Goal: Task Accomplishment & Management: Complete application form

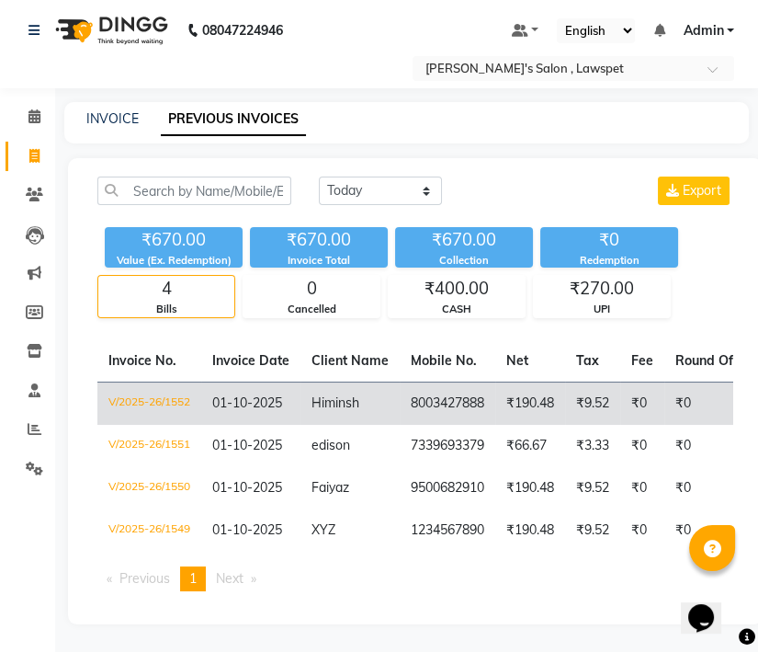
scroll to position [21, 0]
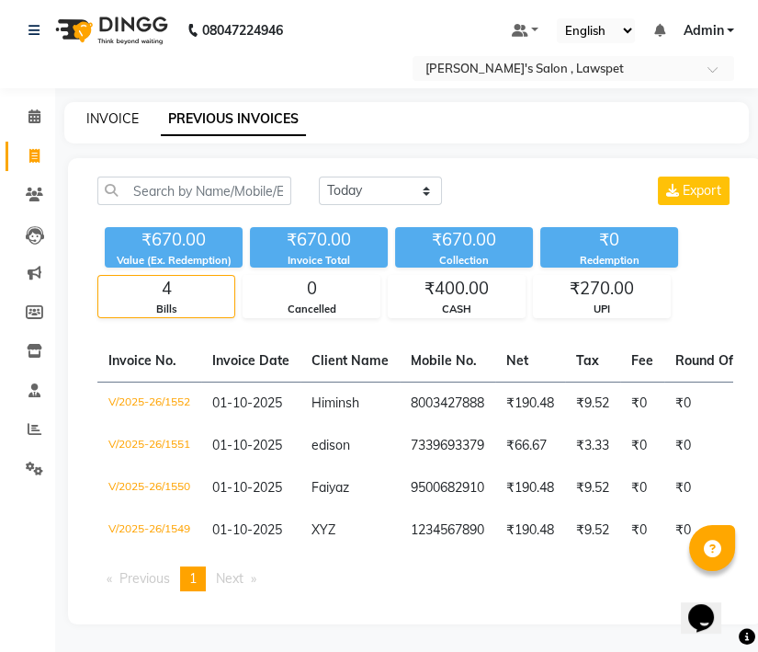
drag, startPoint x: 114, startPoint y: 94, endPoint x: 0, endPoint y: 199, distance: 154.8
click at [114, 110] on link "INVOICE" at bounding box center [112, 118] width 52 height 17
select select "8614"
select select "service"
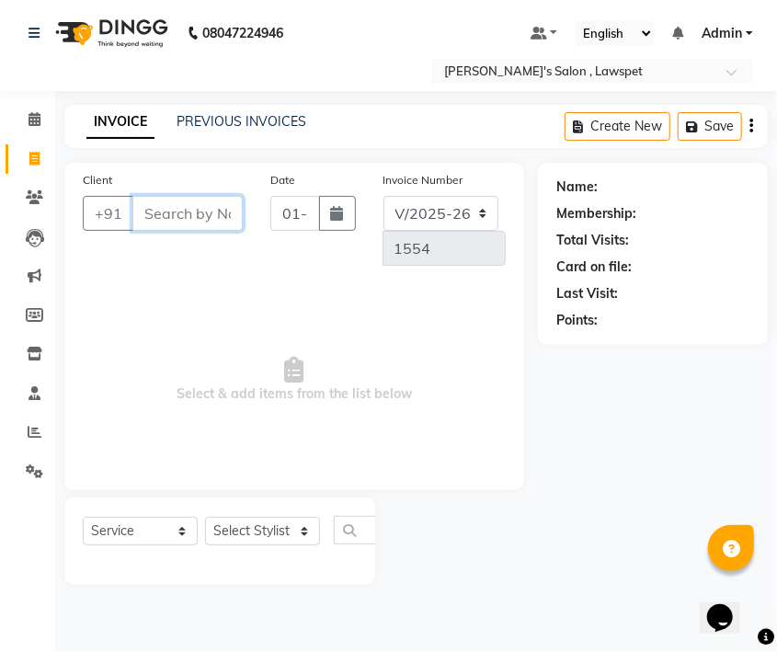
click at [203, 222] on input "Client" at bounding box center [187, 213] width 110 height 35
paste input "9607838639"
type input "9607838639"
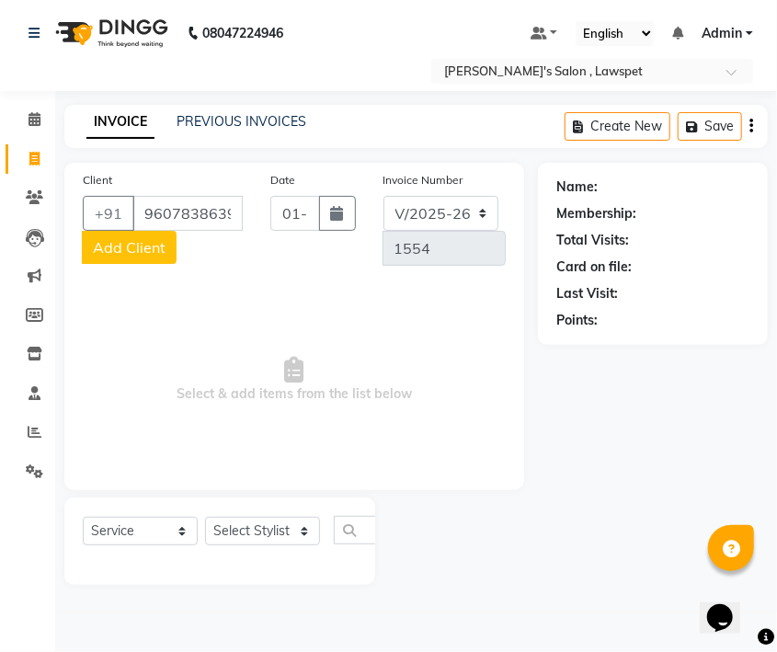
click at [125, 243] on span "Add Client" at bounding box center [129, 247] width 73 height 18
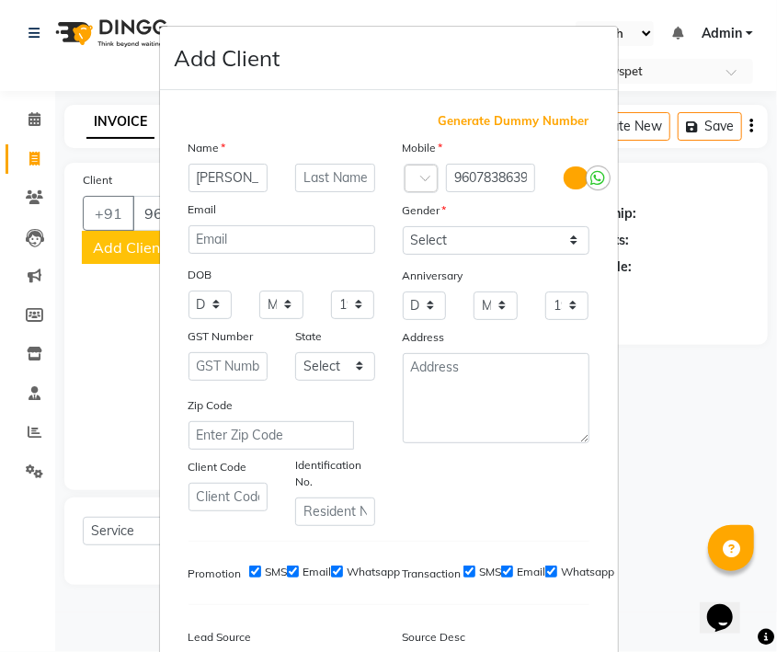
type input "[PERSON_NAME]"
click at [515, 245] on select "Select [DEMOGRAPHIC_DATA] [DEMOGRAPHIC_DATA] Other Prefer Not To Say" at bounding box center [496, 240] width 187 height 28
select select "[DEMOGRAPHIC_DATA]"
click at [403, 226] on select "Select [DEMOGRAPHIC_DATA] [DEMOGRAPHIC_DATA] Other Prefer Not To Say" at bounding box center [496, 240] width 187 height 28
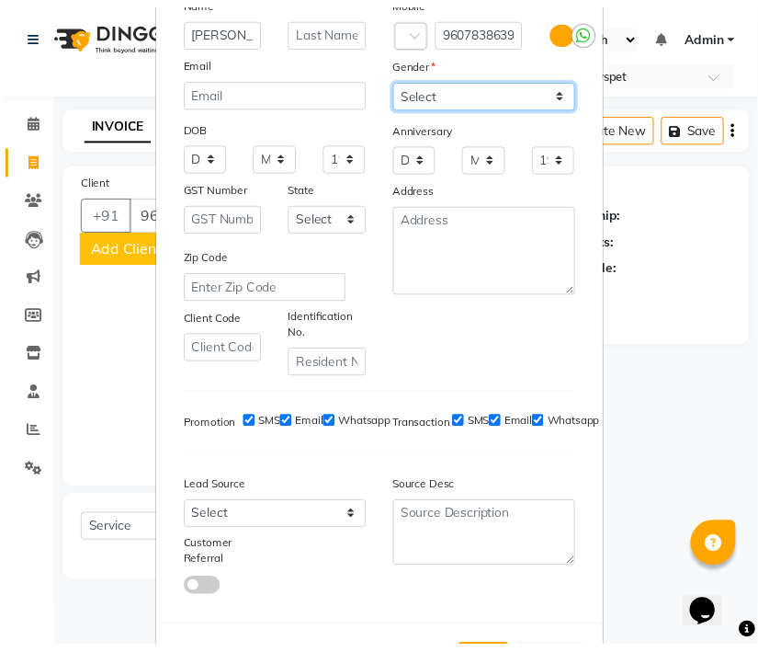
scroll to position [222, 0]
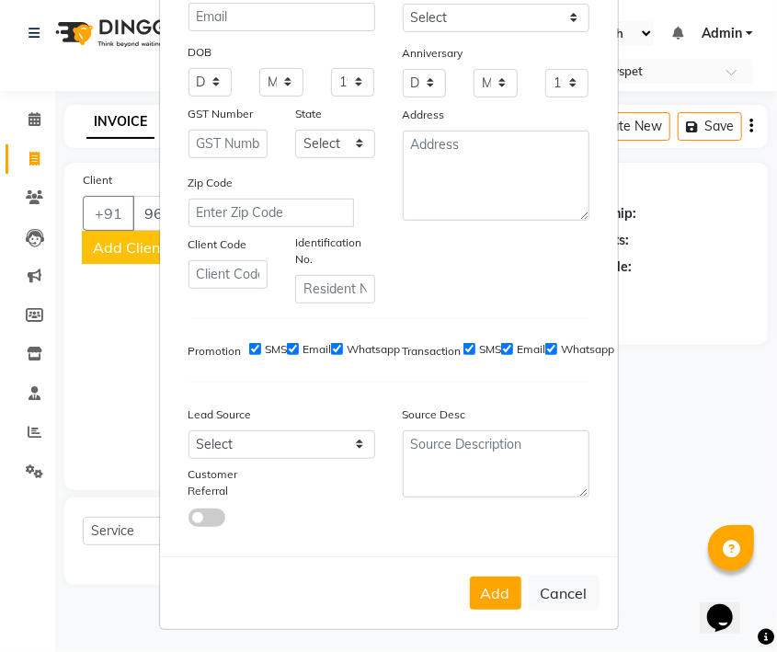
click at [495, 593] on button "Add" at bounding box center [495, 592] width 51 height 33
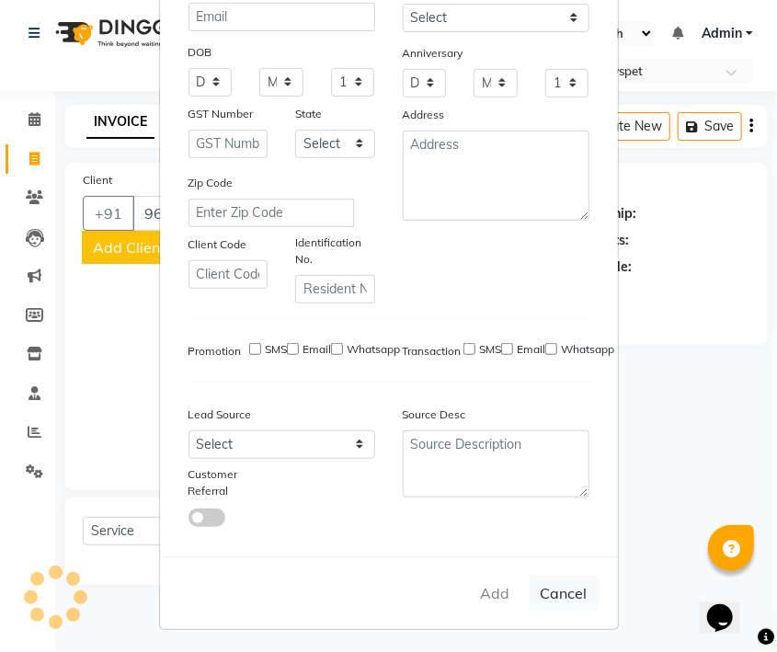
select select
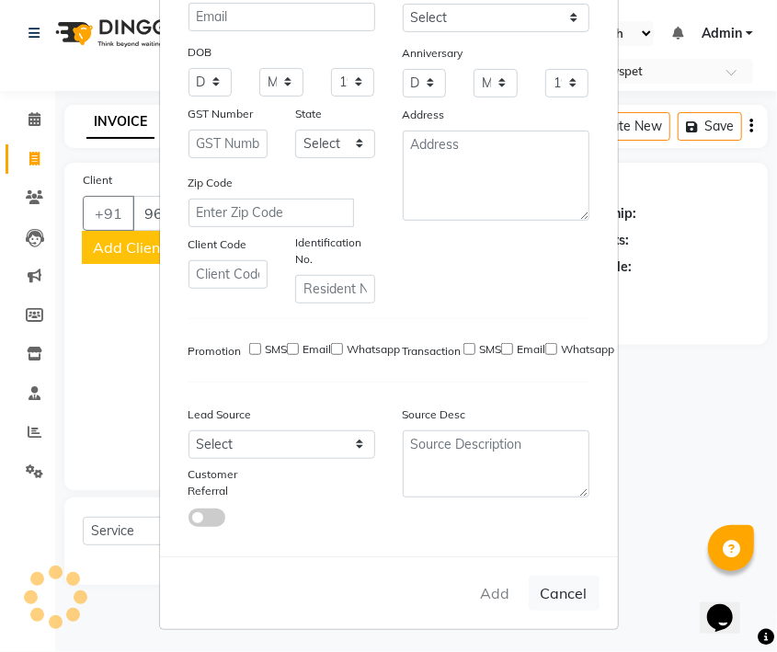
select select
checkbox input "false"
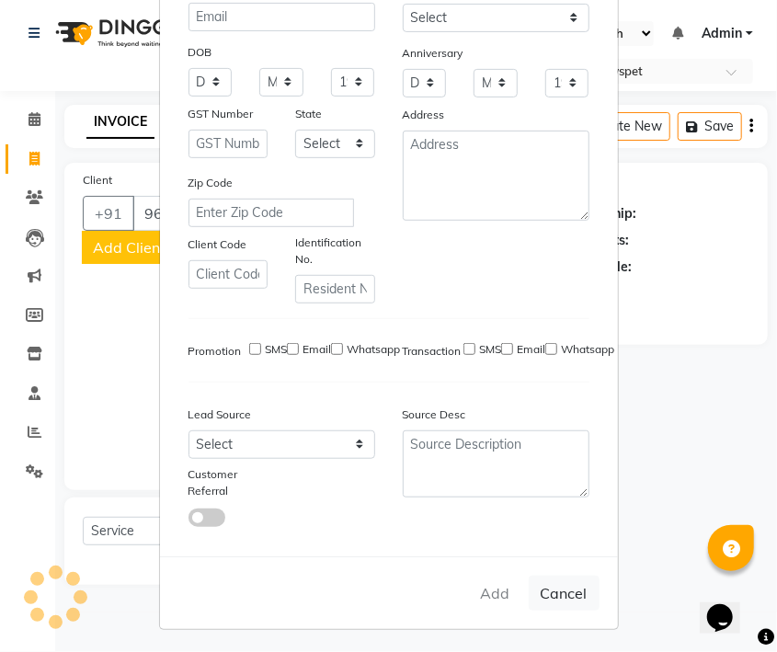
checkbox input "false"
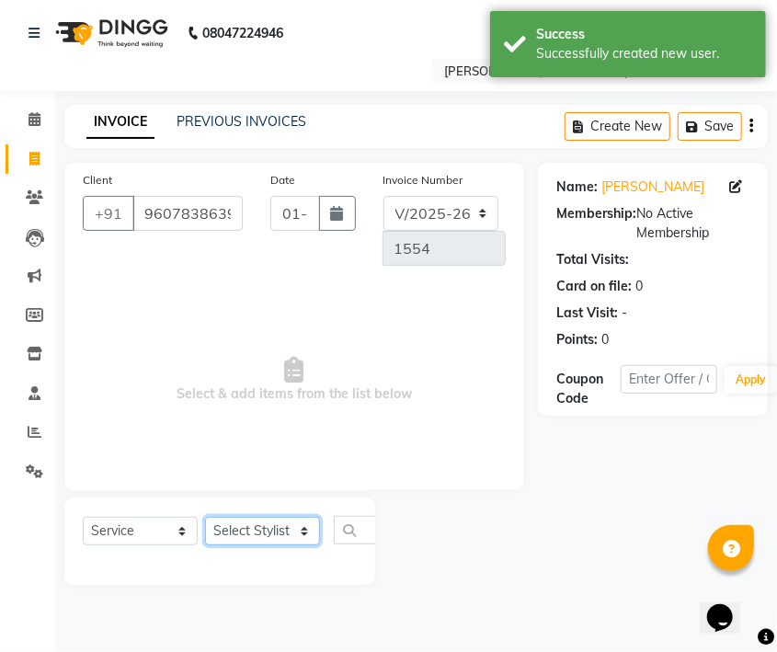
click at [257, 540] on select "Select Stylist Admin [PERSON_NAME]" at bounding box center [262, 531] width 115 height 28
select select "86417"
click at [205, 517] on select "Select Stylist Admin [PERSON_NAME]" at bounding box center [262, 531] width 115 height 28
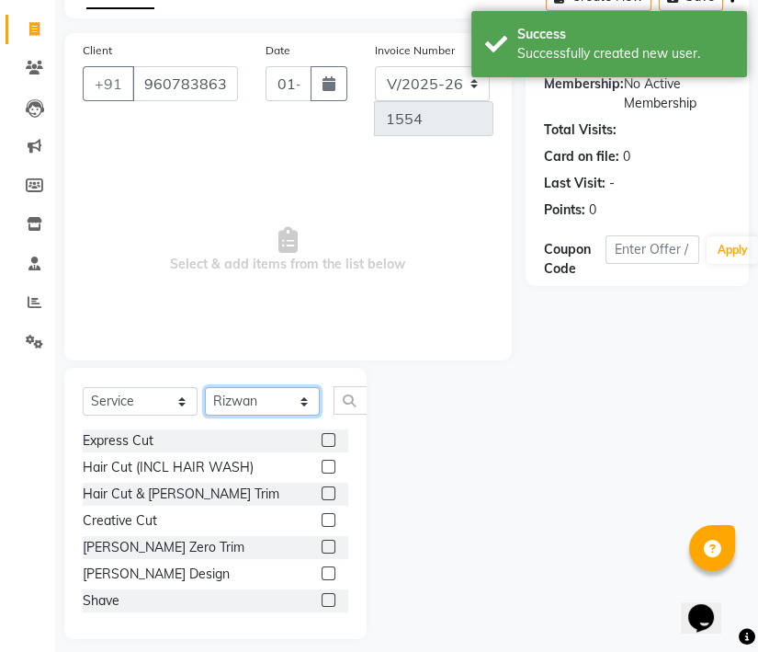
scroll to position [143, 0]
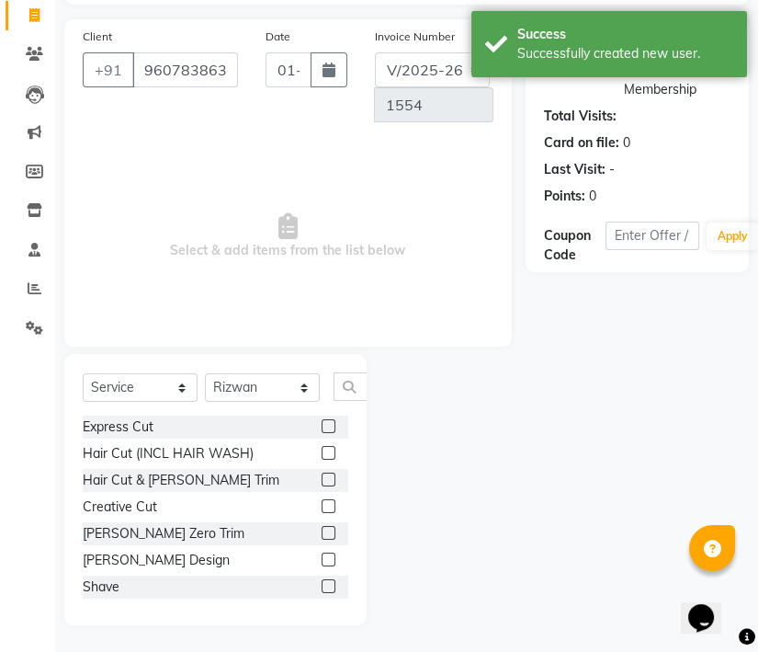
click at [322, 478] on label at bounding box center [329, 479] width 14 height 14
click at [322, 478] on input "checkbox" at bounding box center [328, 480] width 12 height 12
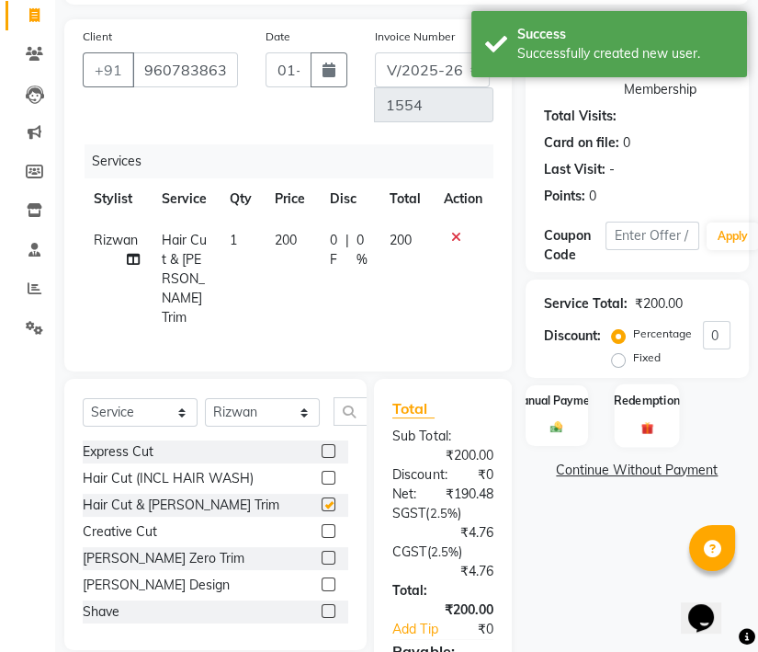
checkbox input "false"
click at [564, 418] on div "Manual Payment" at bounding box center [556, 414] width 65 height 63
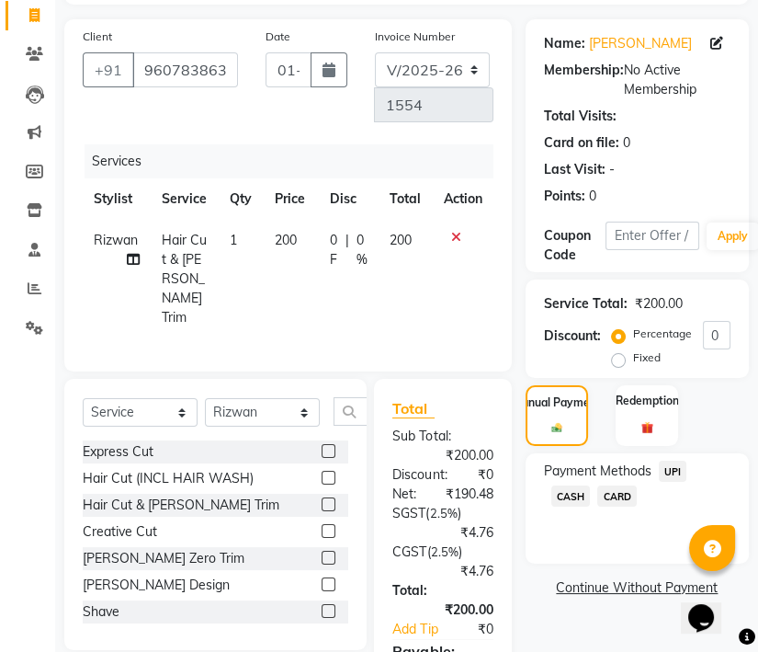
drag, startPoint x: 576, startPoint y: 492, endPoint x: 551, endPoint y: 473, distance: 31.6
click at [574, 492] on span "CASH" at bounding box center [572, 495] width 40 height 21
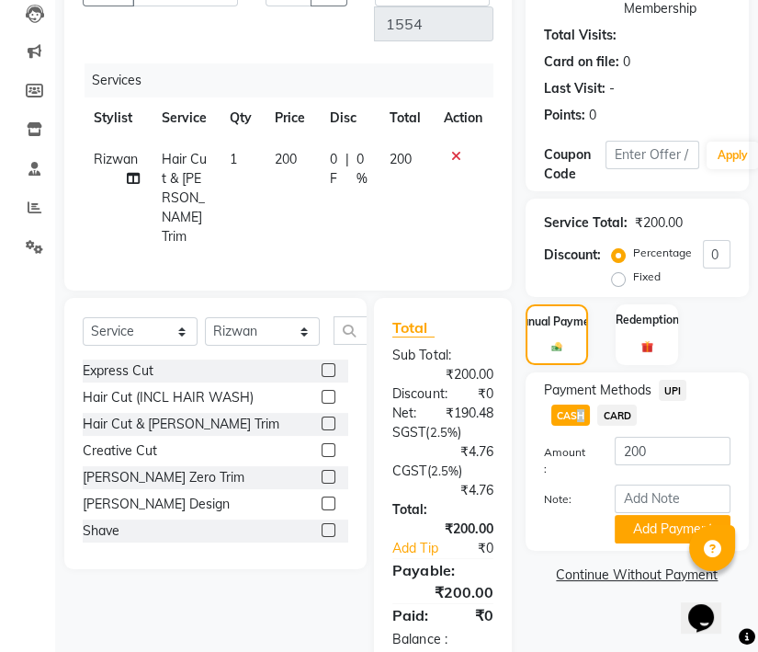
scroll to position [285, 0]
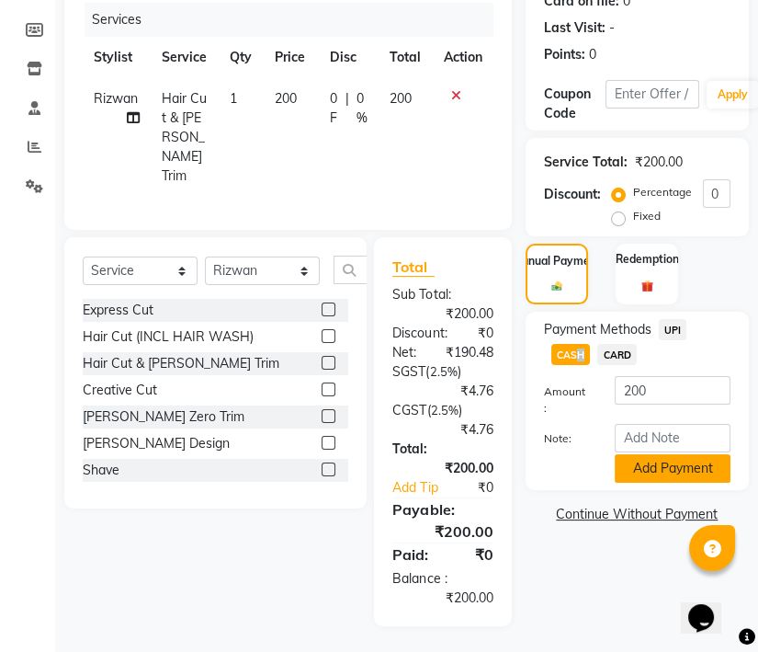
click at [654, 454] on button "Add Payment" at bounding box center [673, 468] width 116 height 28
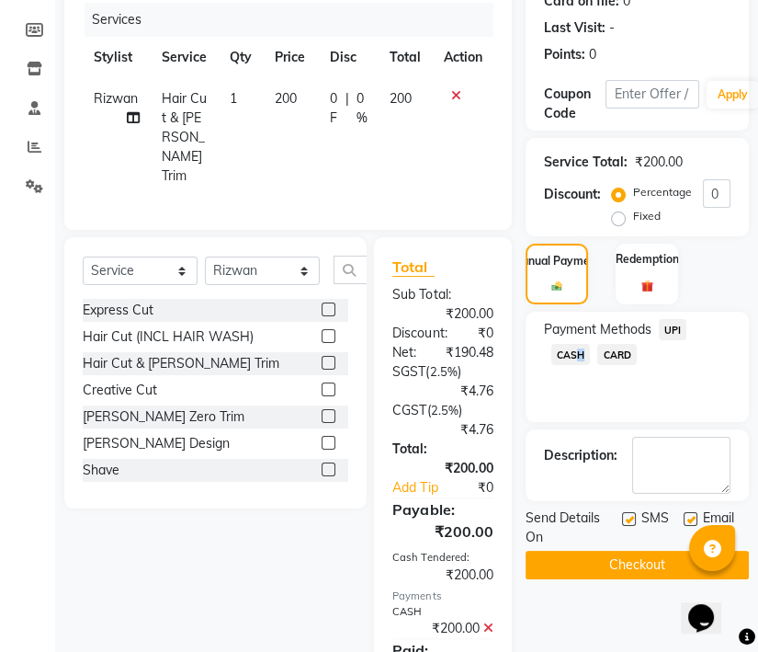
scroll to position [22, 0]
click at [600, 566] on button "Checkout" at bounding box center [637, 565] width 223 height 28
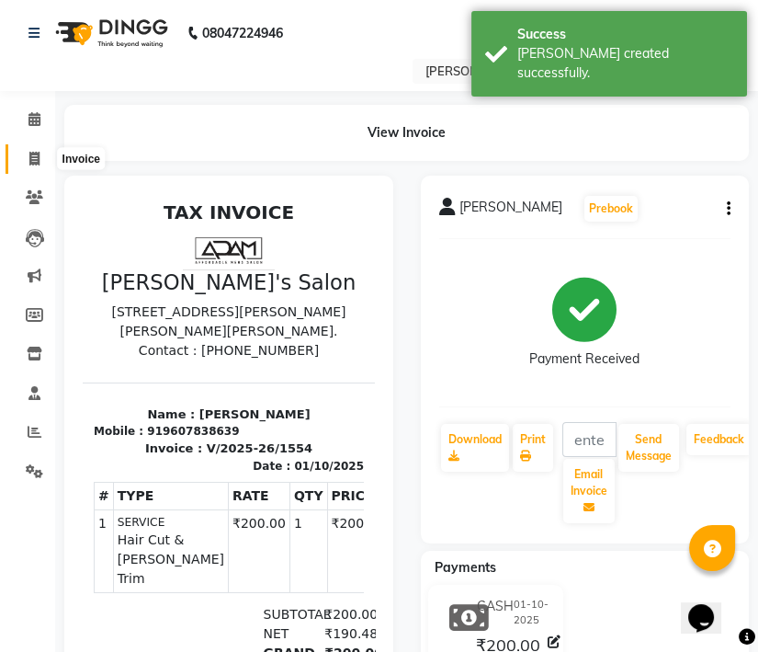
click at [47, 155] on span at bounding box center [34, 159] width 32 height 21
select select "service"
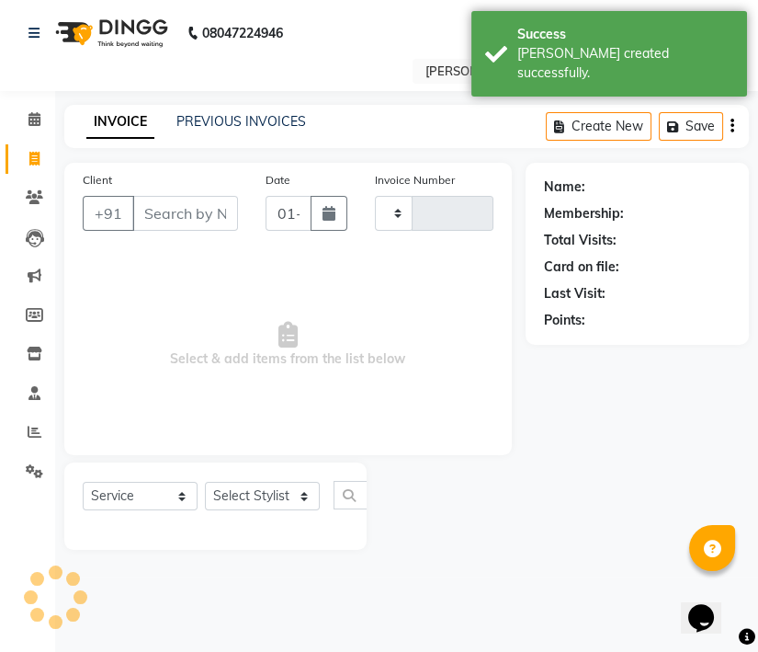
type input "1555"
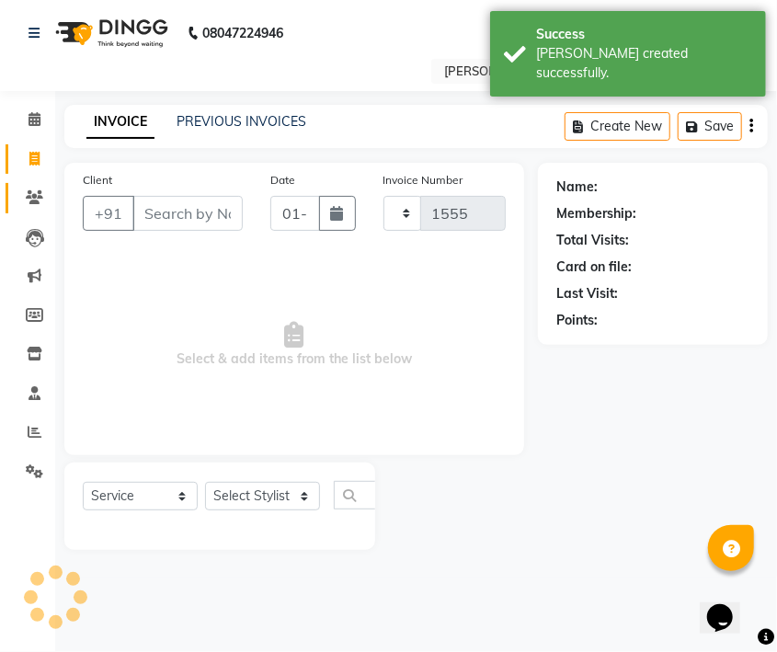
select select "8614"
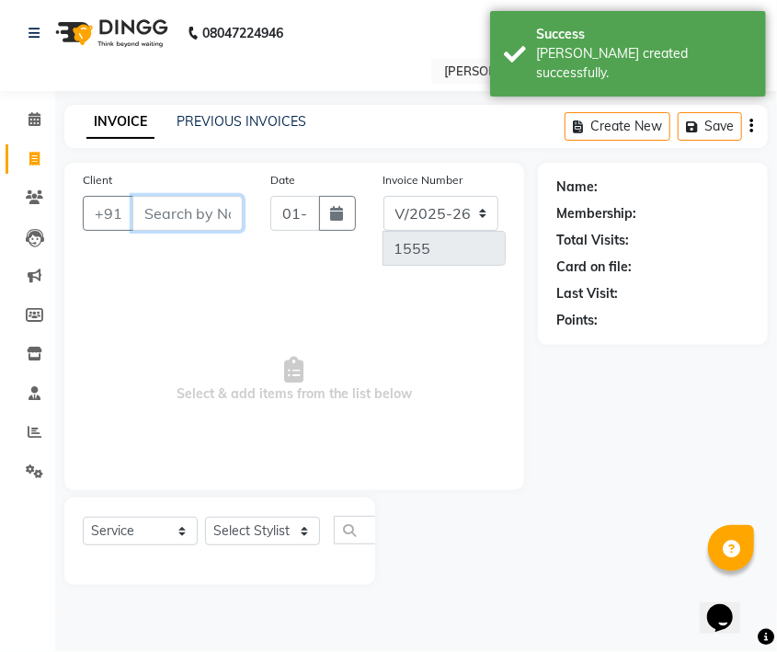
click at [193, 222] on input "Client" at bounding box center [187, 213] width 110 height 35
paste input "9442085378"
type input "9442085378"
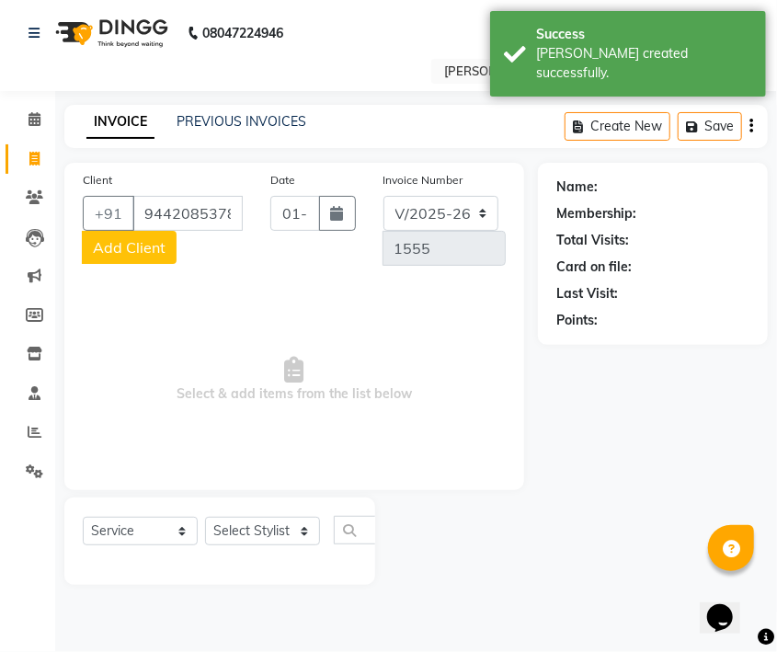
click at [139, 246] on span "Add Client" at bounding box center [129, 247] width 73 height 18
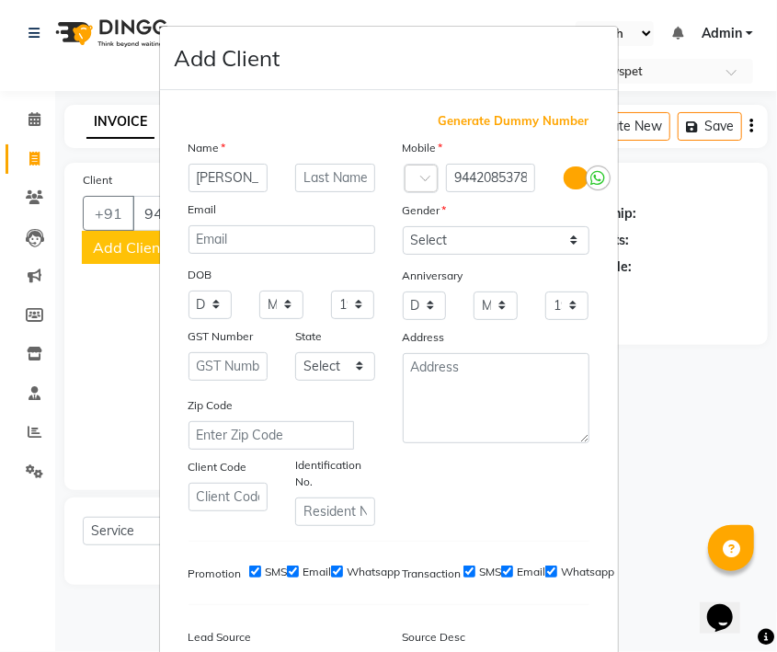
type input "[PERSON_NAME]"
click at [471, 232] on select "Select [DEMOGRAPHIC_DATA] [DEMOGRAPHIC_DATA] Other Prefer Not To Say" at bounding box center [496, 240] width 187 height 28
select select "[DEMOGRAPHIC_DATA]"
click at [403, 226] on select "Select [DEMOGRAPHIC_DATA] [DEMOGRAPHIC_DATA] Other Prefer Not To Say" at bounding box center [496, 240] width 187 height 28
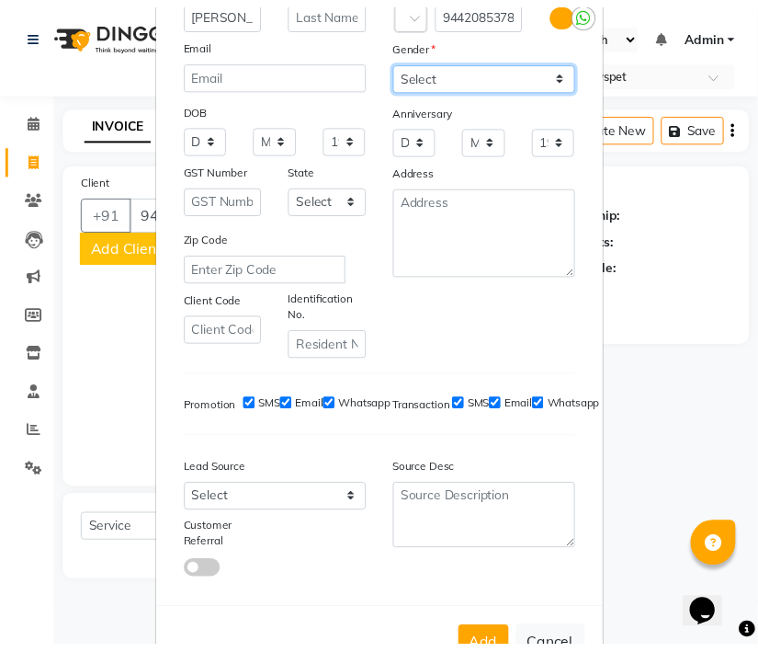
scroll to position [222, 0]
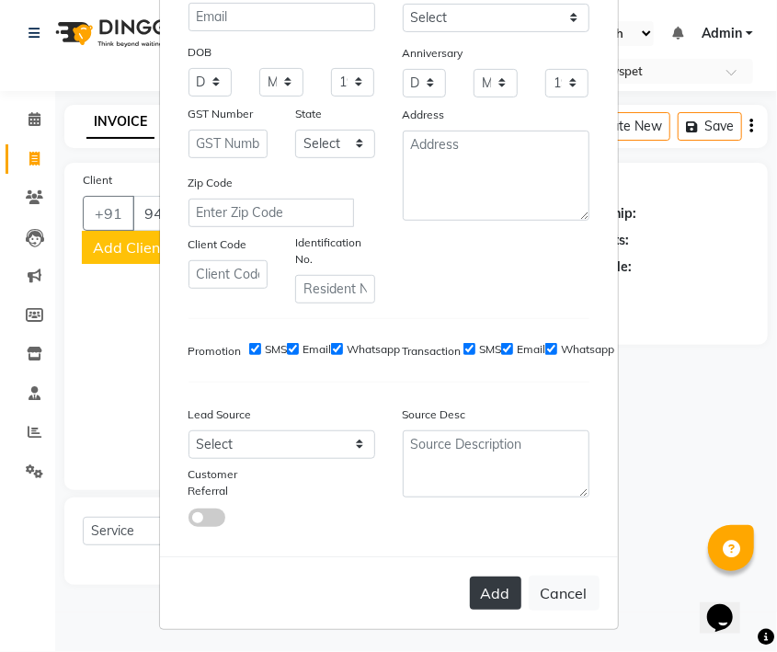
click at [482, 581] on button "Add" at bounding box center [495, 592] width 51 height 33
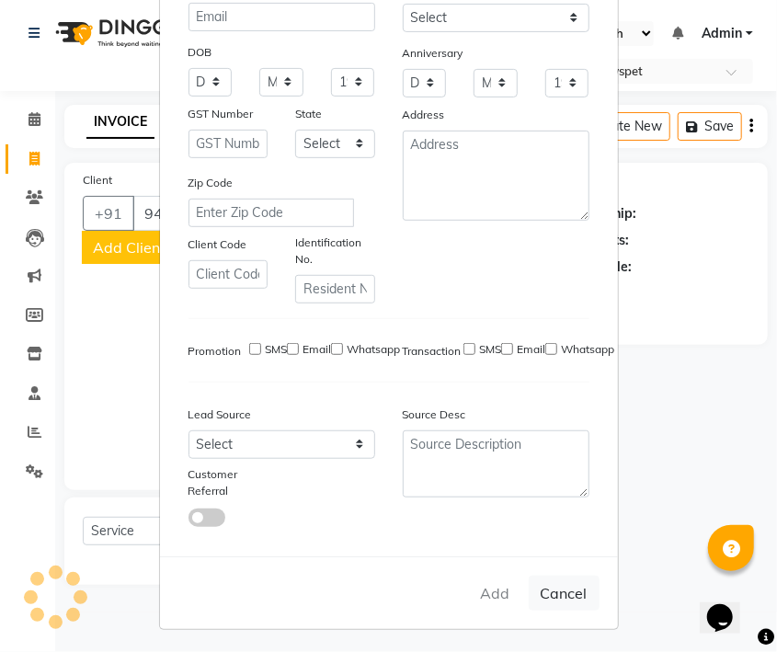
select select
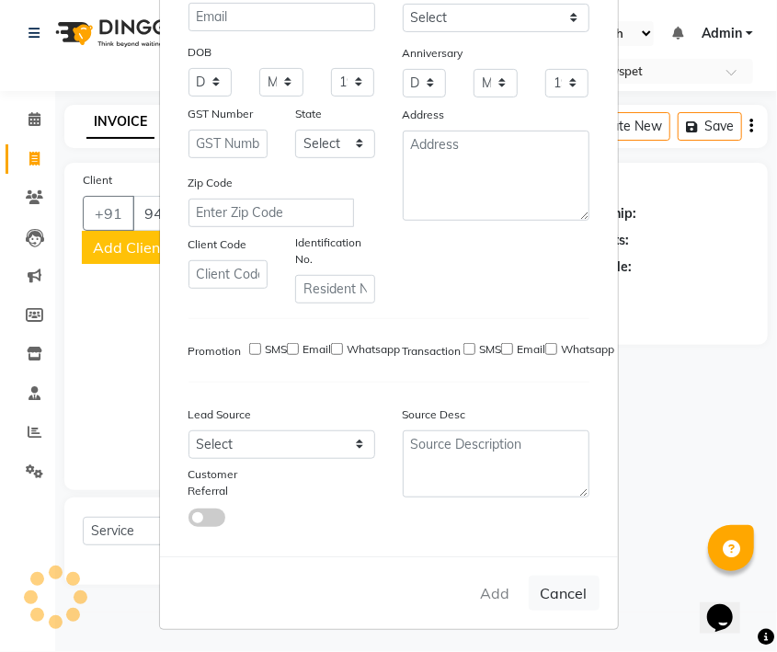
select select
checkbox input "false"
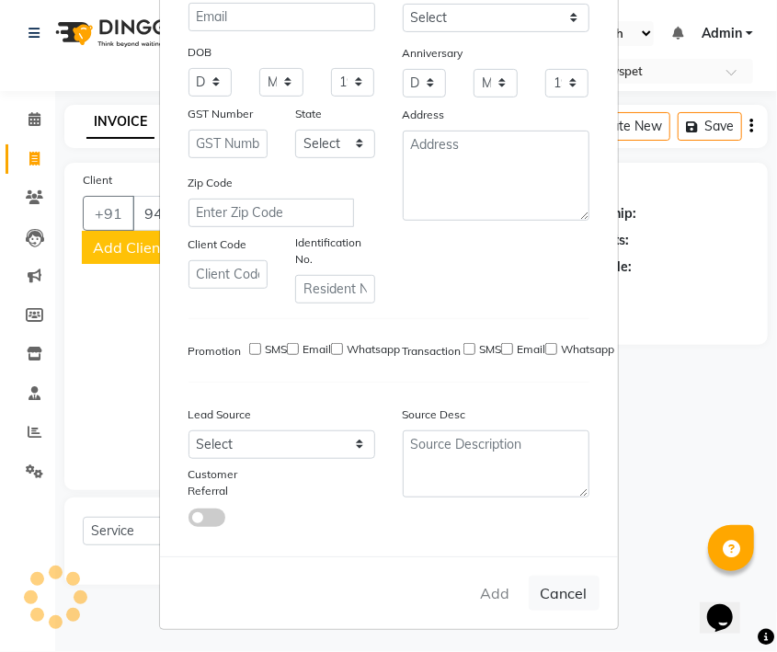
checkbox input "false"
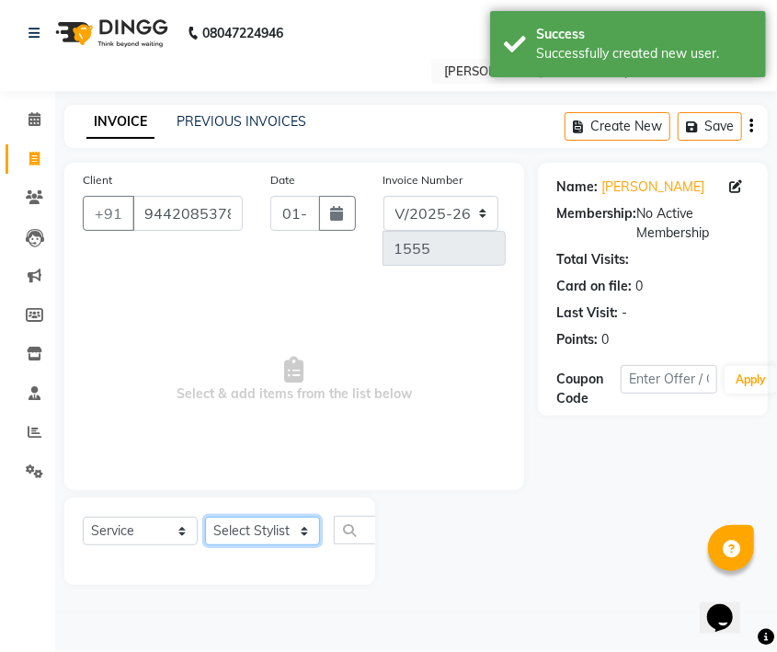
click at [250, 533] on select "Select Stylist Admin [PERSON_NAME]" at bounding box center [262, 531] width 115 height 28
select select "86418"
click at [205, 517] on select "Select Stylist Admin [PERSON_NAME]" at bounding box center [262, 531] width 115 height 28
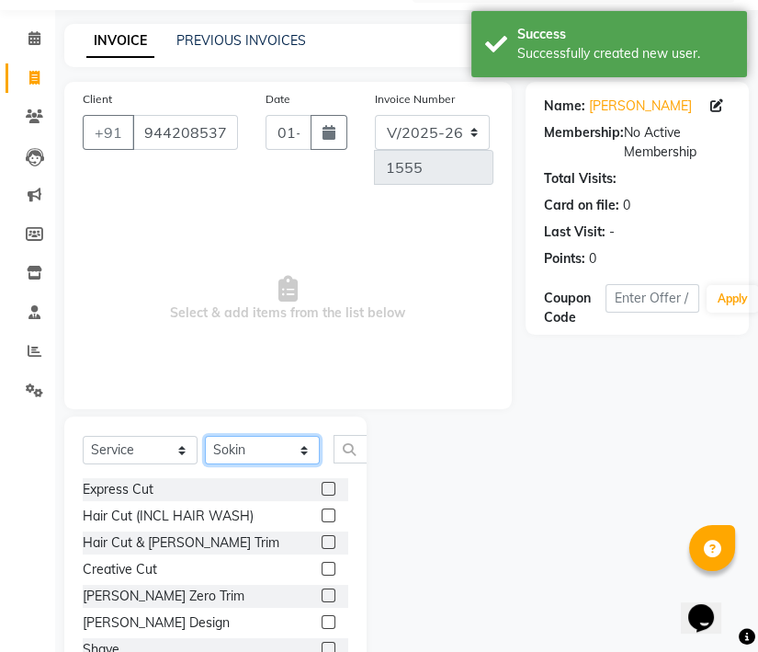
scroll to position [143, 0]
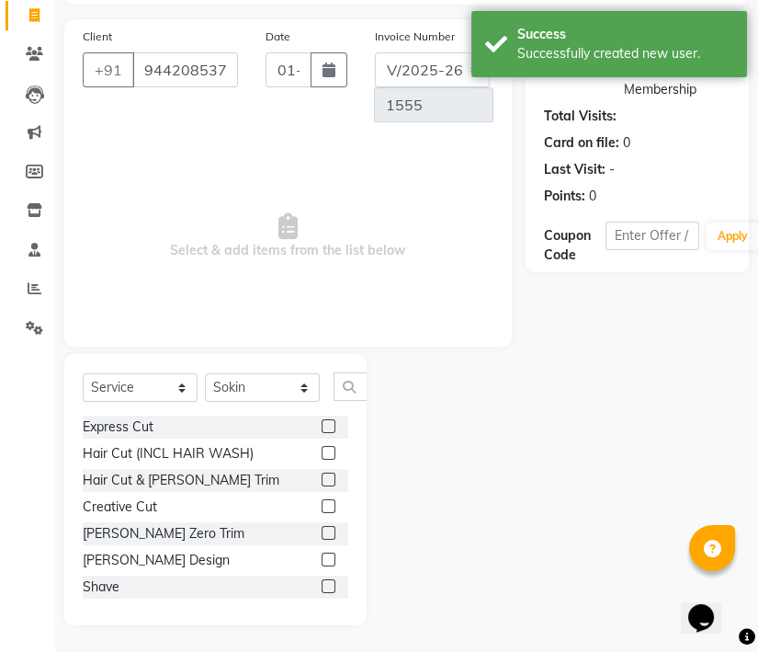
click at [322, 581] on label at bounding box center [329, 586] width 14 height 14
click at [322, 581] on input "checkbox" at bounding box center [328, 587] width 12 height 12
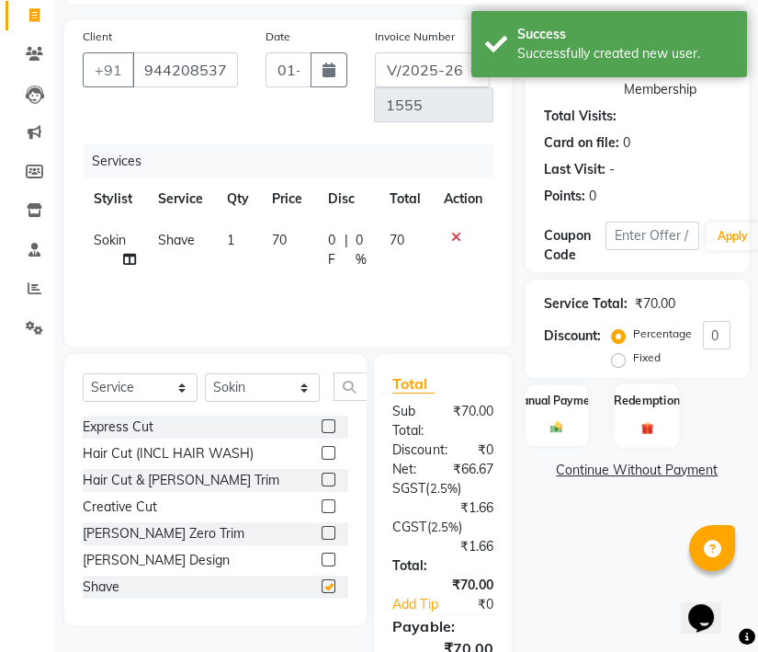
checkbox input "false"
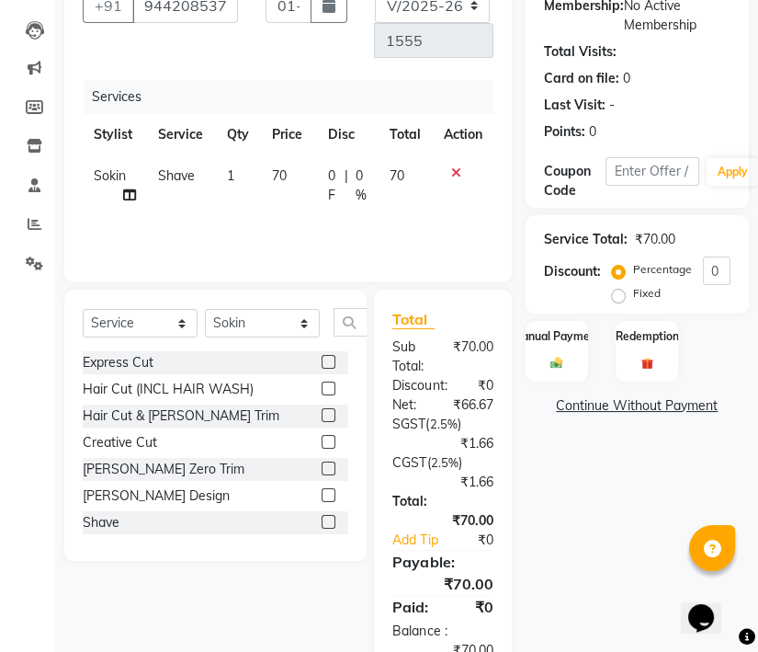
scroll to position [261, 0]
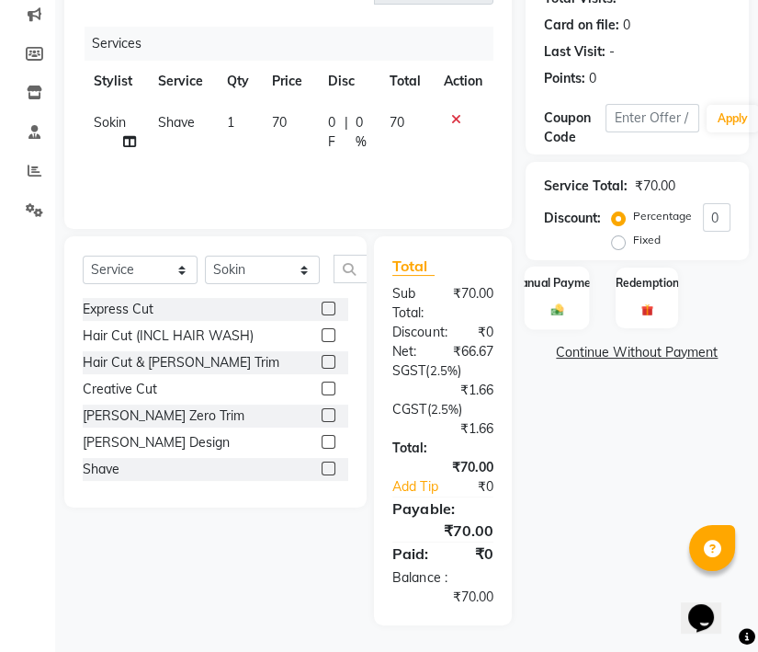
click at [531, 286] on label "Manual Payment" at bounding box center [557, 281] width 92 height 17
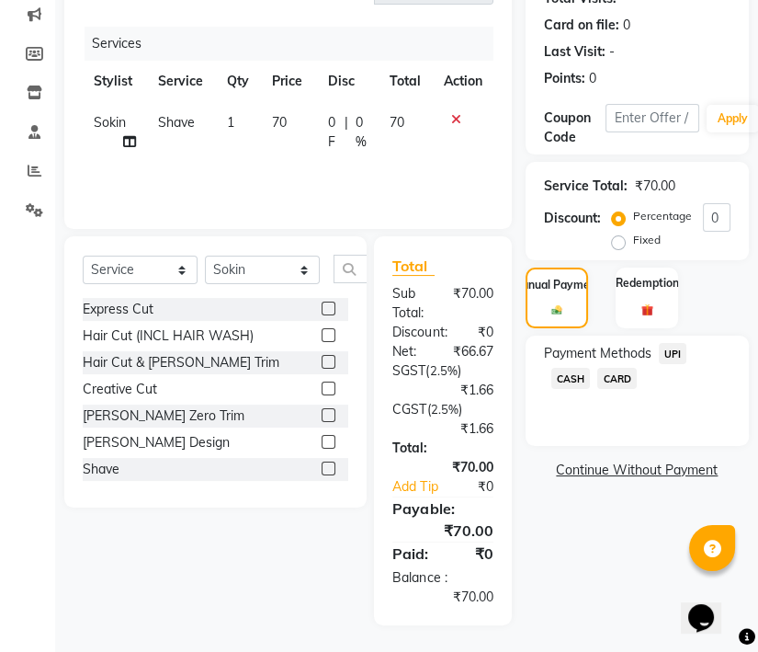
click at [571, 379] on span "CASH" at bounding box center [572, 378] width 40 height 21
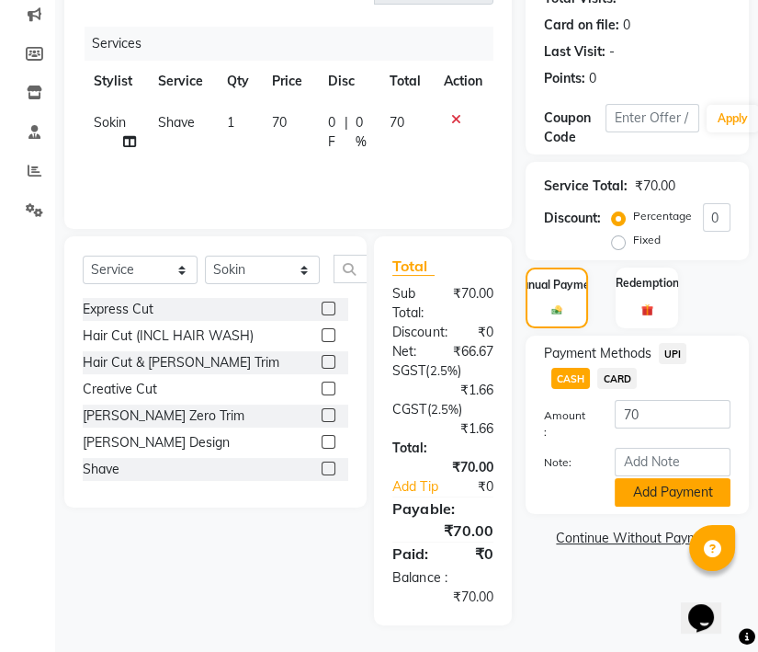
click at [673, 478] on button "Add Payment" at bounding box center [673, 492] width 116 height 28
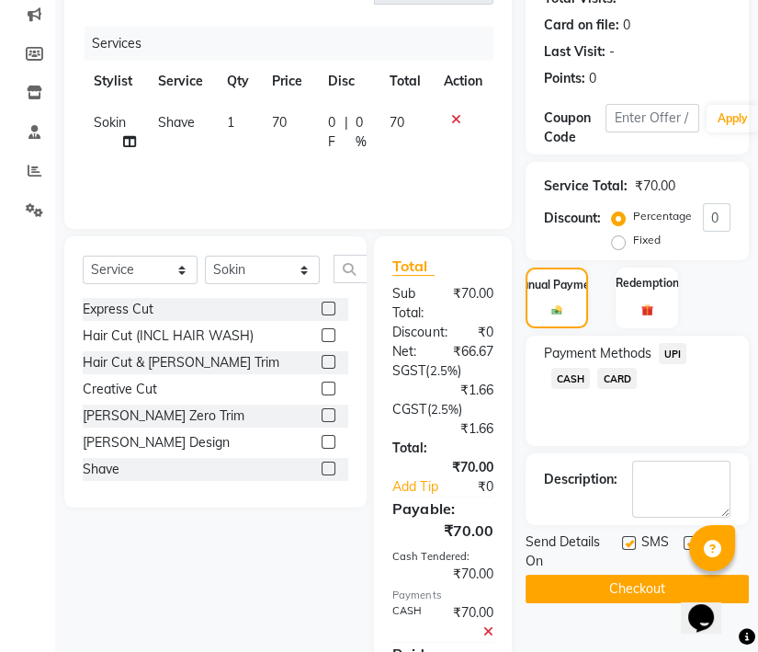
scroll to position [22, 0]
click at [630, 584] on button "Checkout" at bounding box center [637, 588] width 223 height 28
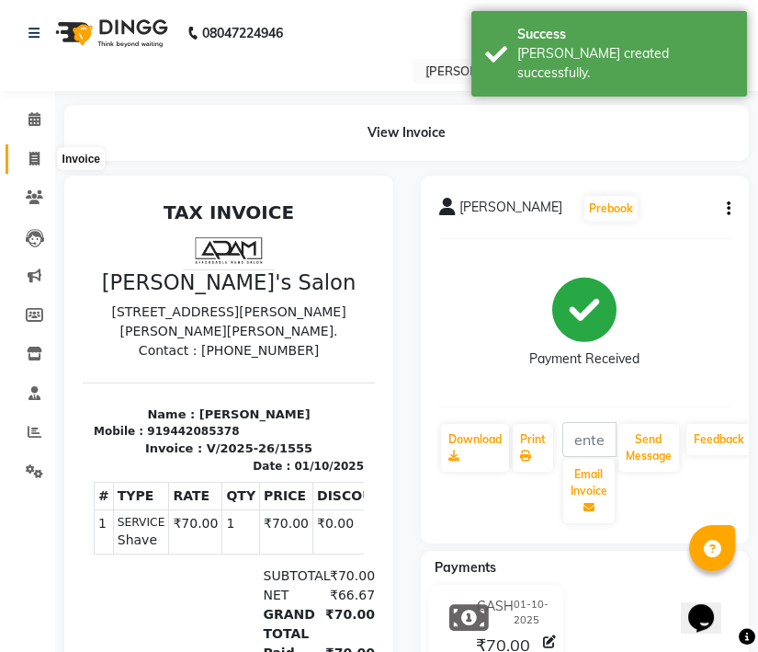
click at [45, 154] on span at bounding box center [34, 159] width 32 height 21
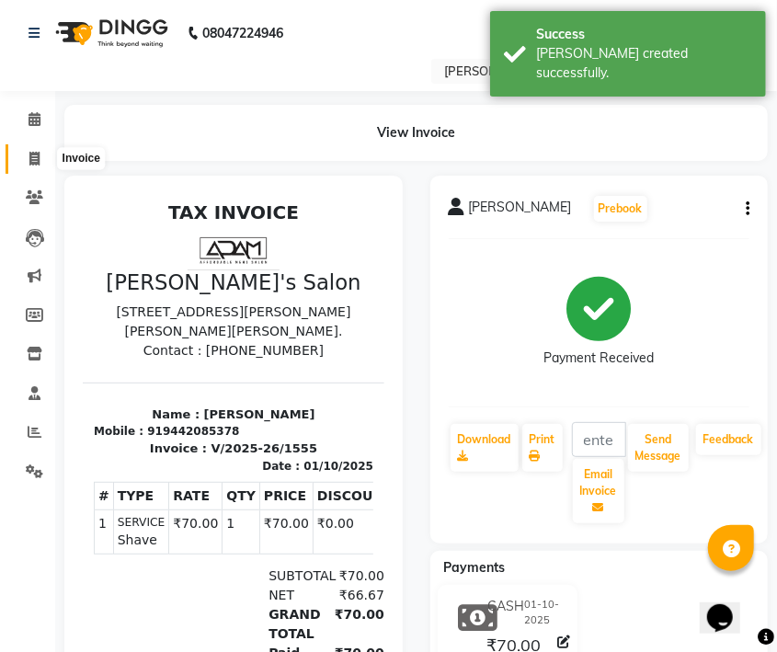
select select "8614"
select select "service"
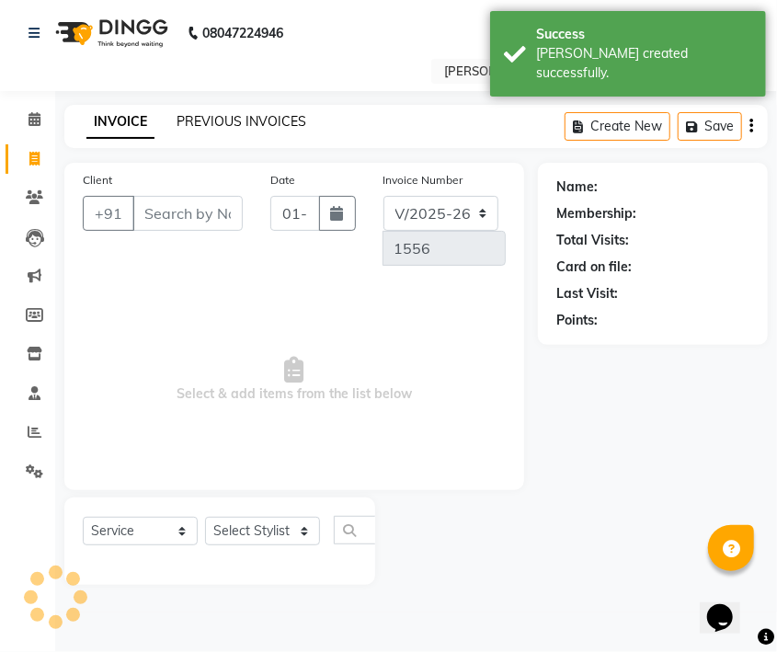
click at [176, 123] on link "PREVIOUS INVOICES" at bounding box center [241, 121] width 130 height 17
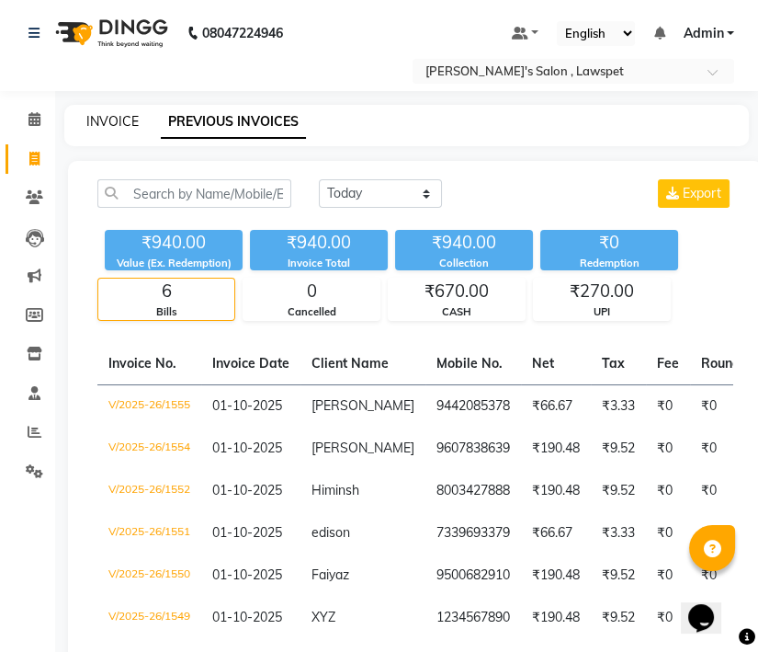
click at [119, 126] on link "INVOICE" at bounding box center [112, 121] width 52 height 17
select select "8614"
select select "service"
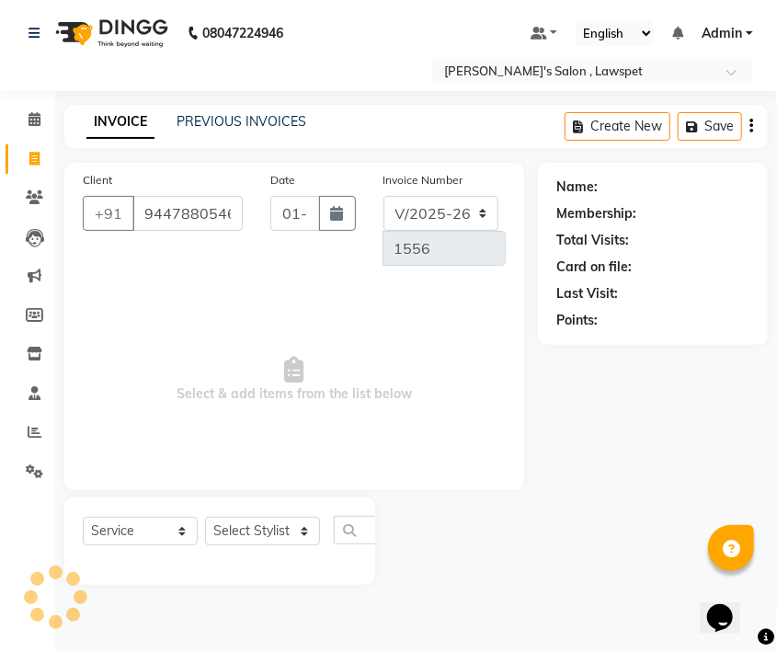
type input "9447880546"
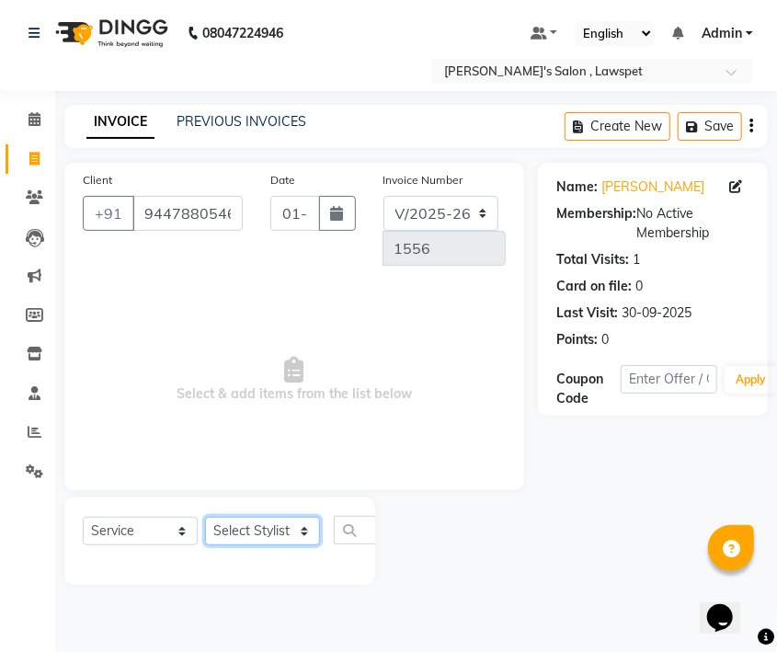
click at [261, 539] on select "Select Stylist Admin [PERSON_NAME]" at bounding box center [262, 531] width 115 height 28
select select "86417"
click at [205, 517] on select "Select Stylist Admin [PERSON_NAME]" at bounding box center [262, 531] width 115 height 28
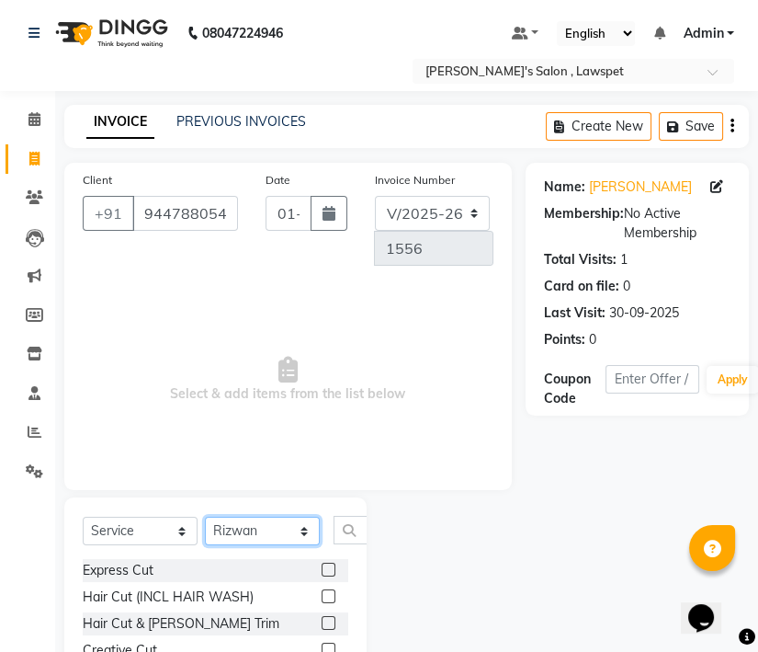
scroll to position [122, 0]
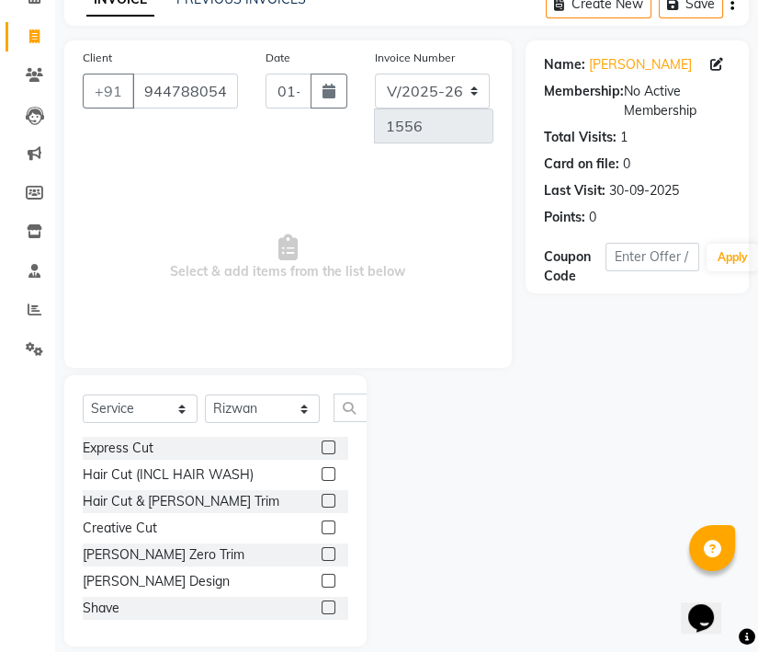
click at [322, 604] on label at bounding box center [329, 607] width 14 height 14
click at [322, 604] on input "checkbox" at bounding box center [328, 608] width 12 height 12
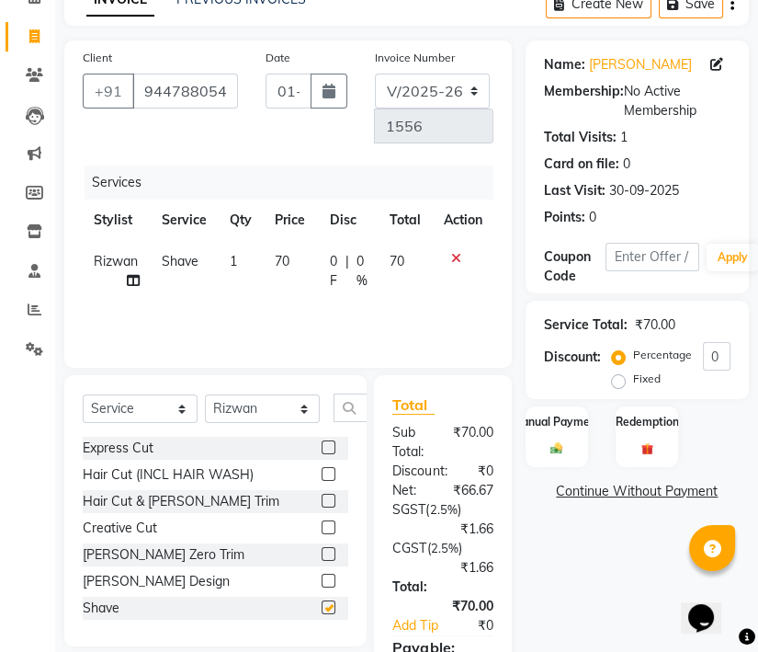
checkbox input "false"
click at [566, 426] on label "Manual Payment" at bounding box center [557, 420] width 92 height 17
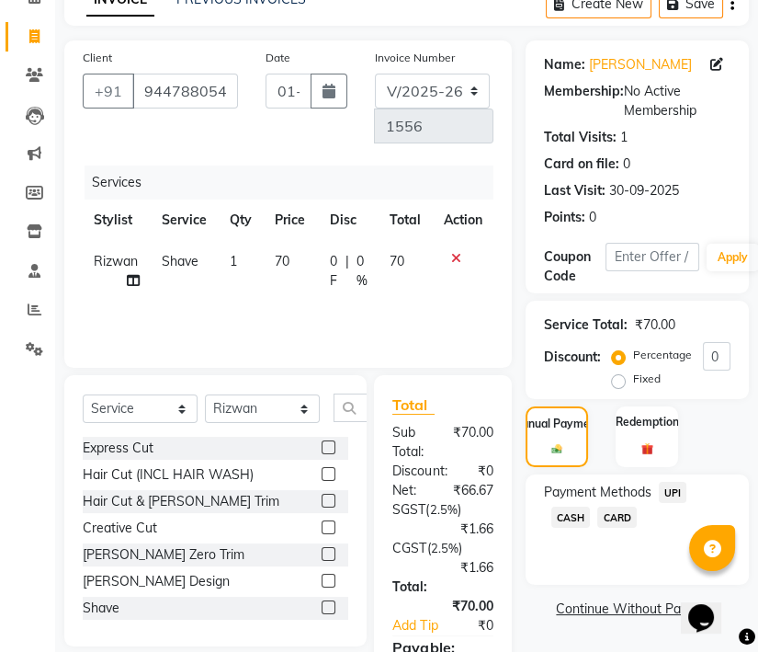
click at [574, 519] on span "CASH" at bounding box center [572, 516] width 40 height 21
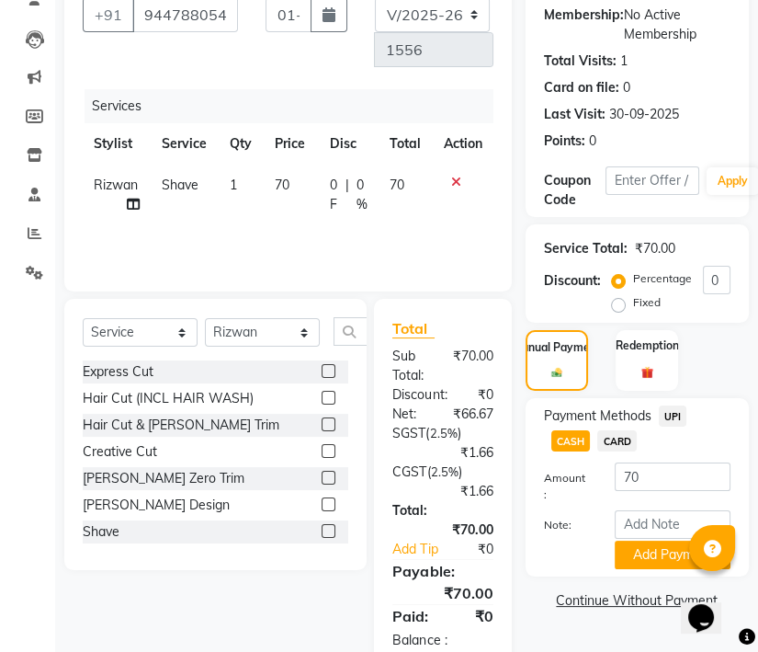
scroll to position [261, 0]
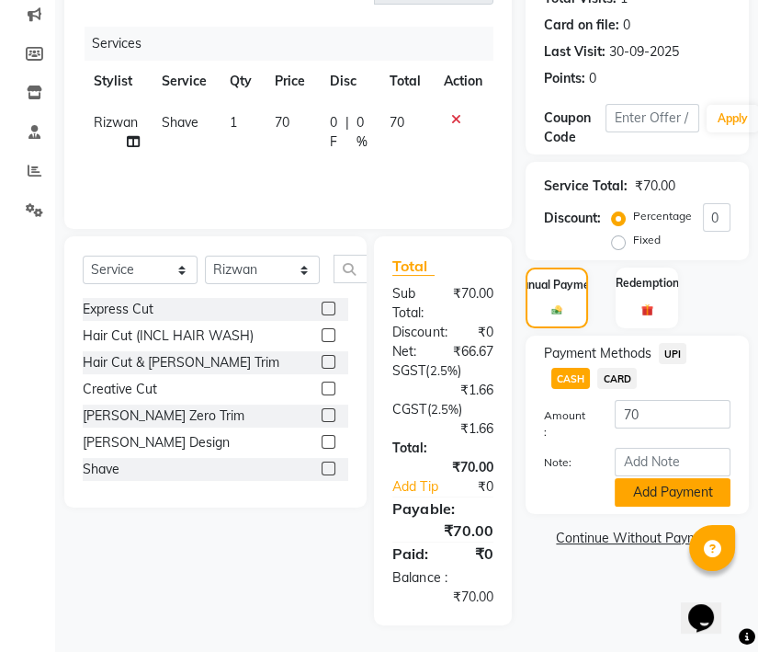
click at [654, 478] on button "Add Payment" at bounding box center [673, 492] width 116 height 28
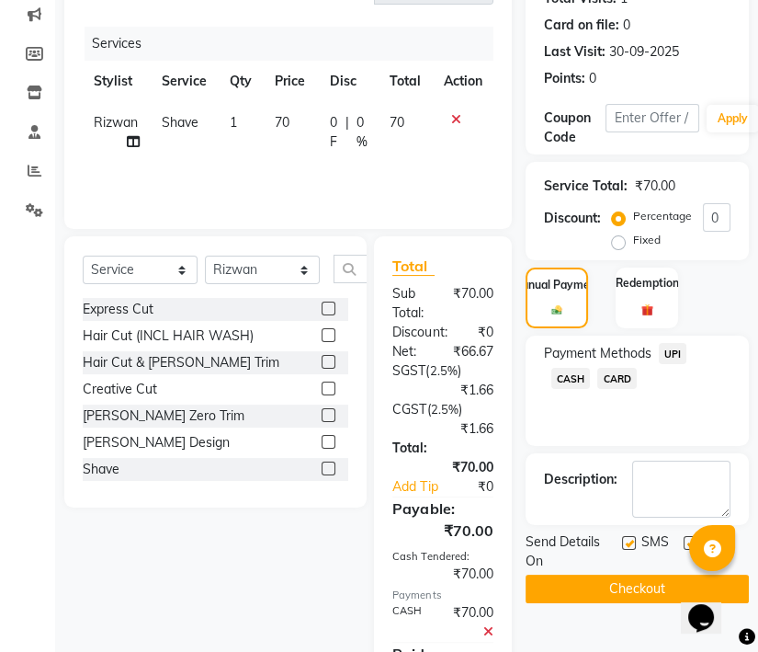
scroll to position [22, 0]
click at [618, 587] on button "Checkout" at bounding box center [637, 588] width 223 height 28
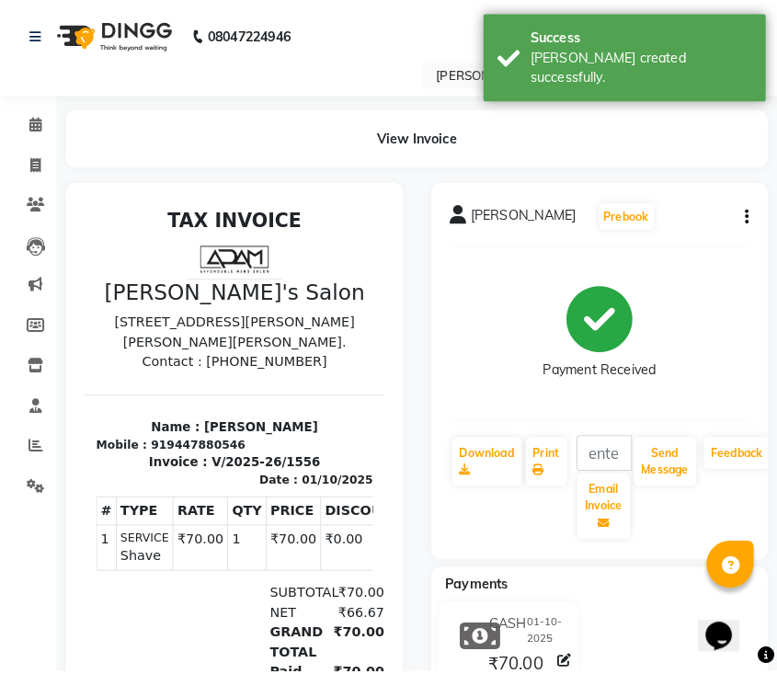
scroll to position [15, 0]
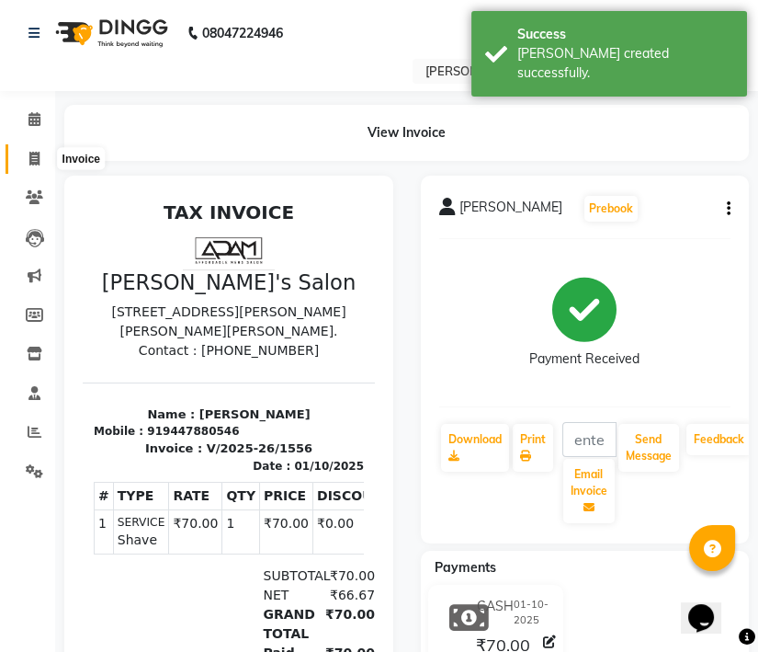
click at [30, 151] on span at bounding box center [34, 159] width 32 height 21
select select "service"
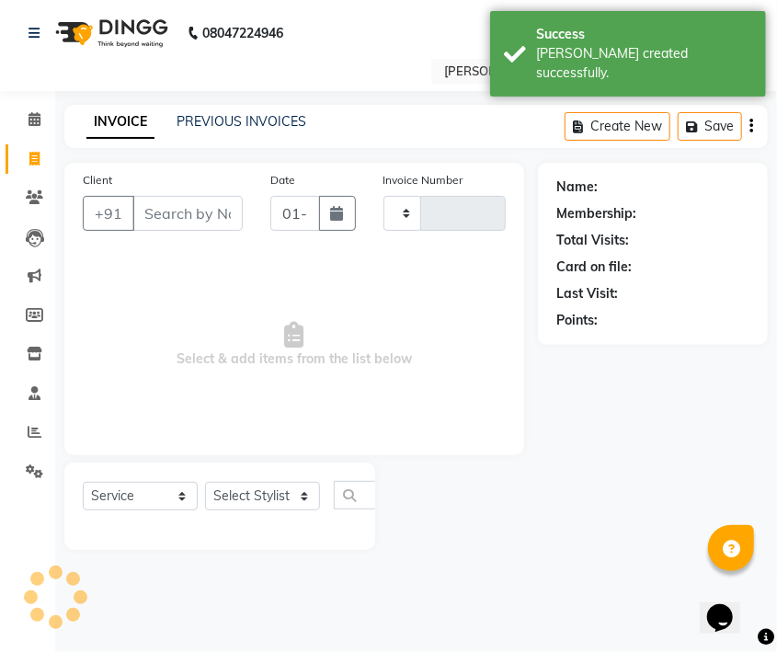
type input "1557"
select select "8614"
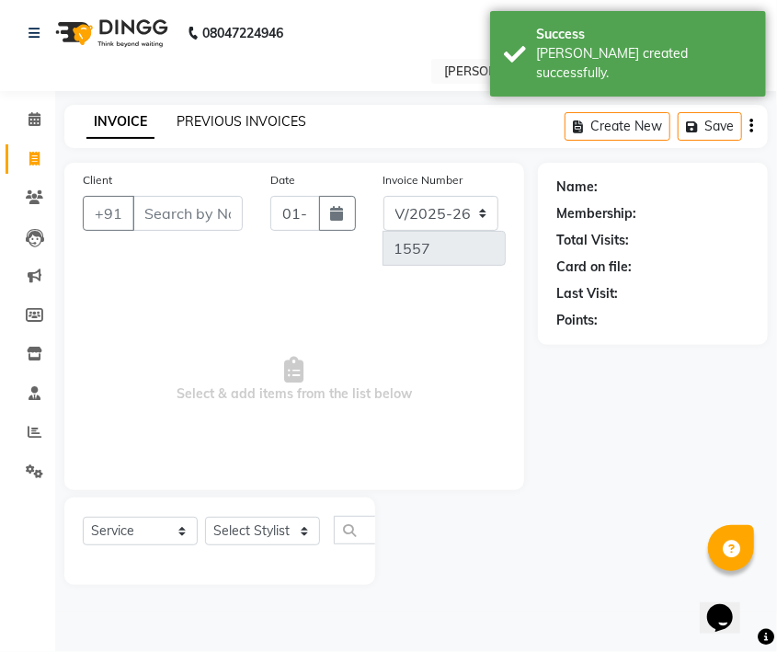
click at [199, 117] on link "PREVIOUS INVOICES" at bounding box center [241, 121] width 130 height 17
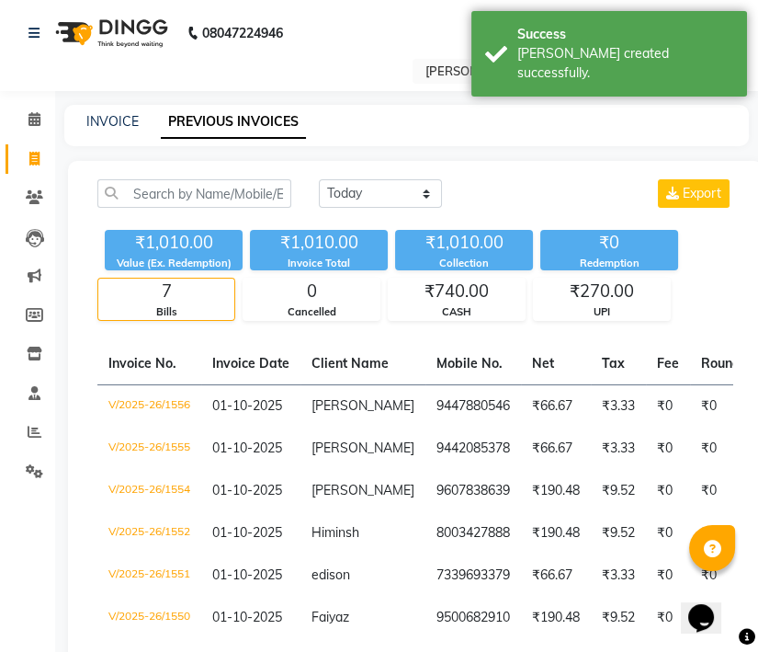
click at [119, 109] on div "INVOICE PREVIOUS INVOICES" at bounding box center [406, 125] width 685 height 41
click at [92, 124] on link "INVOICE" at bounding box center [112, 121] width 52 height 17
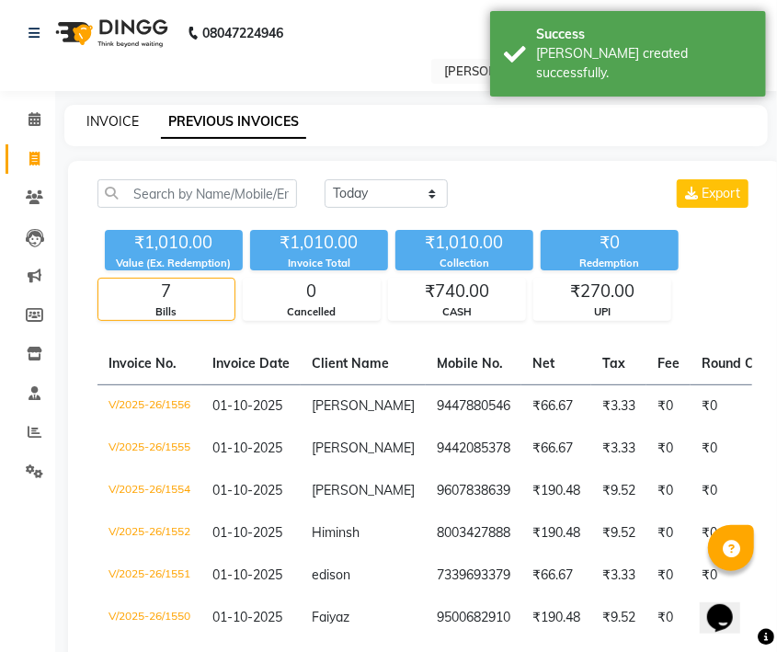
select select "8614"
select select "service"
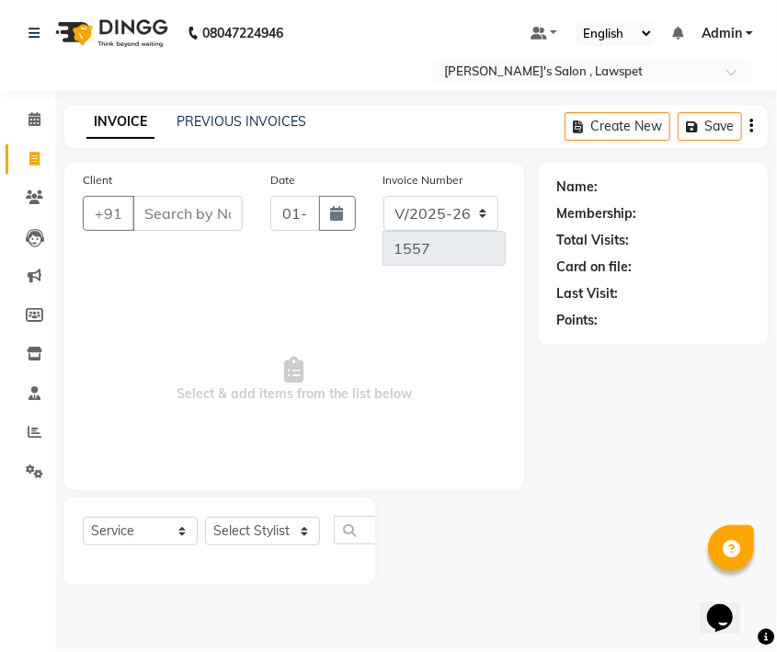
drag, startPoint x: 262, startPoint y: 651, endPoint x: 265, endPoint y: 641, distance: 10.5
click at [265, 642] on div "08047224946 Select Location × [PERSON_NAME]'s Salon , Lawspet Default Panel My …" at bounding box center [388, 326] width 777 height 652
click at [262, 623] on div "08047224946 Select Location × [PERSON_NAME]'s Salon , Lawspet Default Panel My …" at bounding box center [388, 326] width 777 height 652
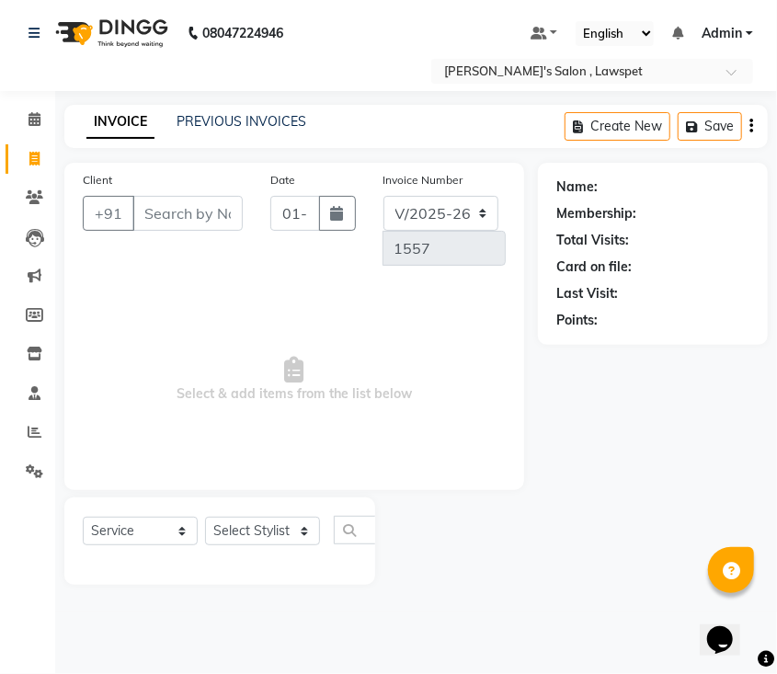
click at [736, 33] on span "Admin" at bounding box center [721, 33] width 40 height 19
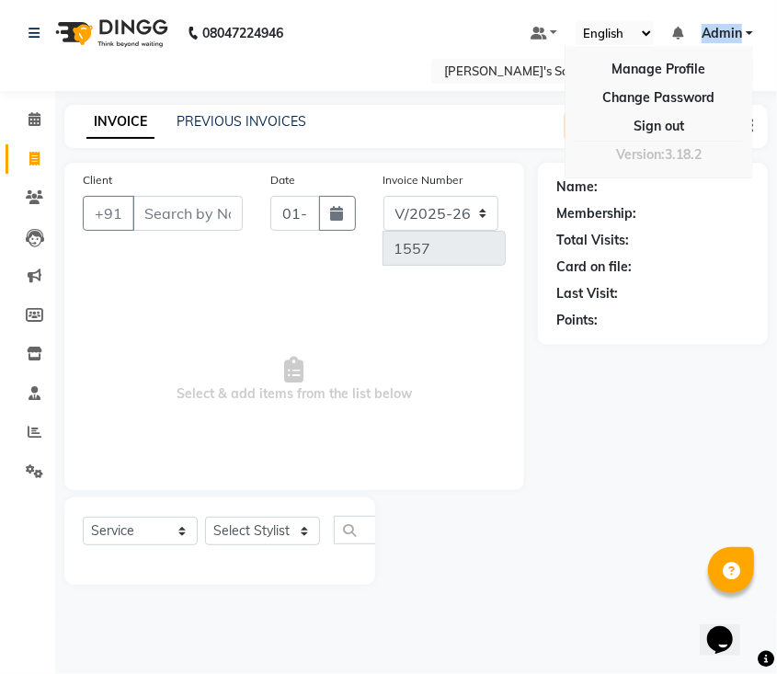
click at [736, 33] on span "Admin" at bounding box center [721, 33] width 40 height 19
